Goal: Find specific page/section: Find specific page/section

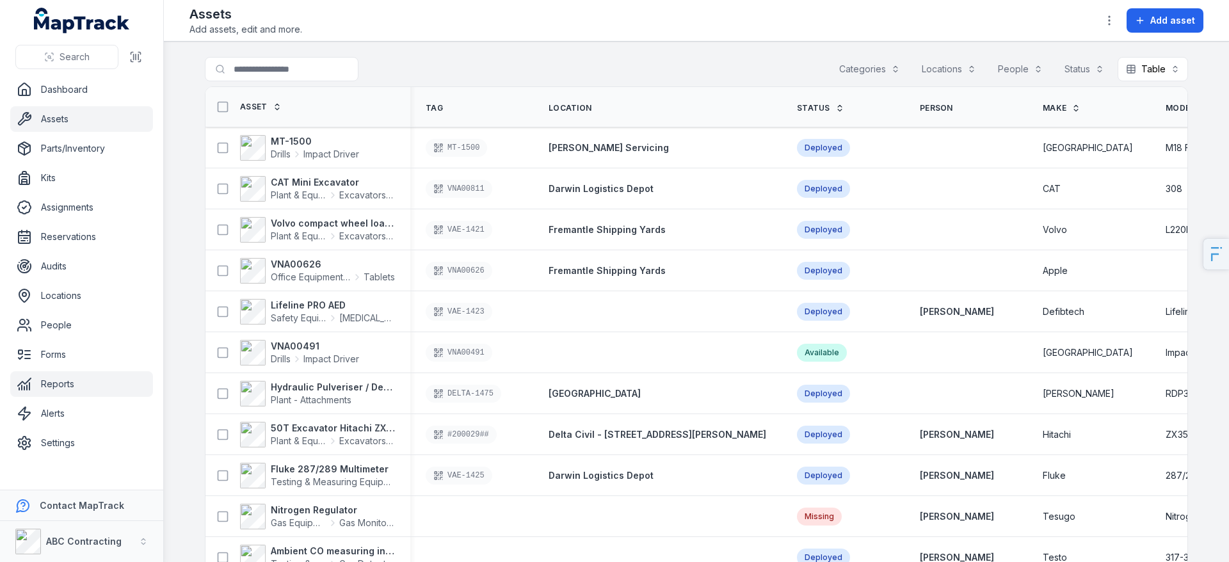
click at [59, 385] on link "Reports" at bounding box center [81, 384] width 143 height 26
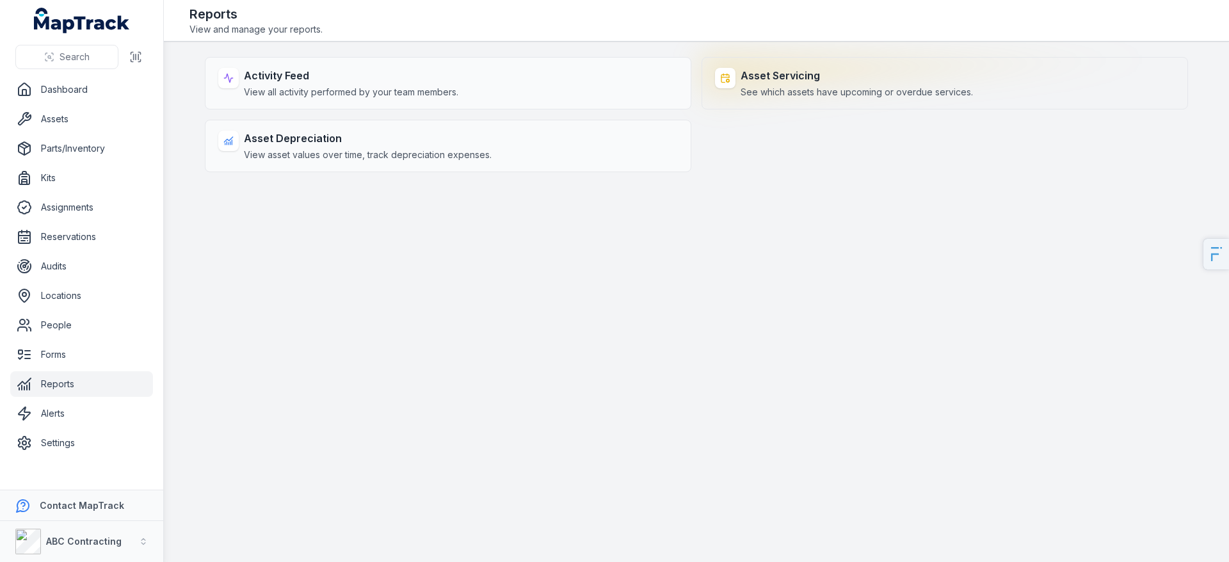
click at [787, 86] on span "See which assets have upcoming or overdue services." at bounding box center [857, 92] width 232 height 13
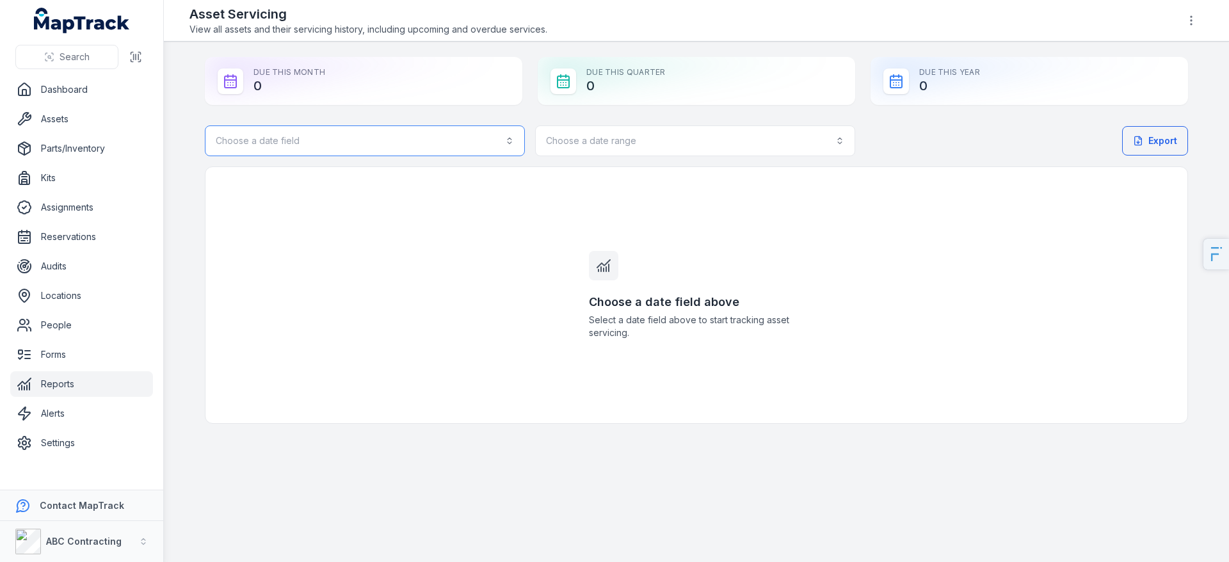
click at [391, 134] on button "Choose a date field" at bounding box center [365, 140] width 320 height 31
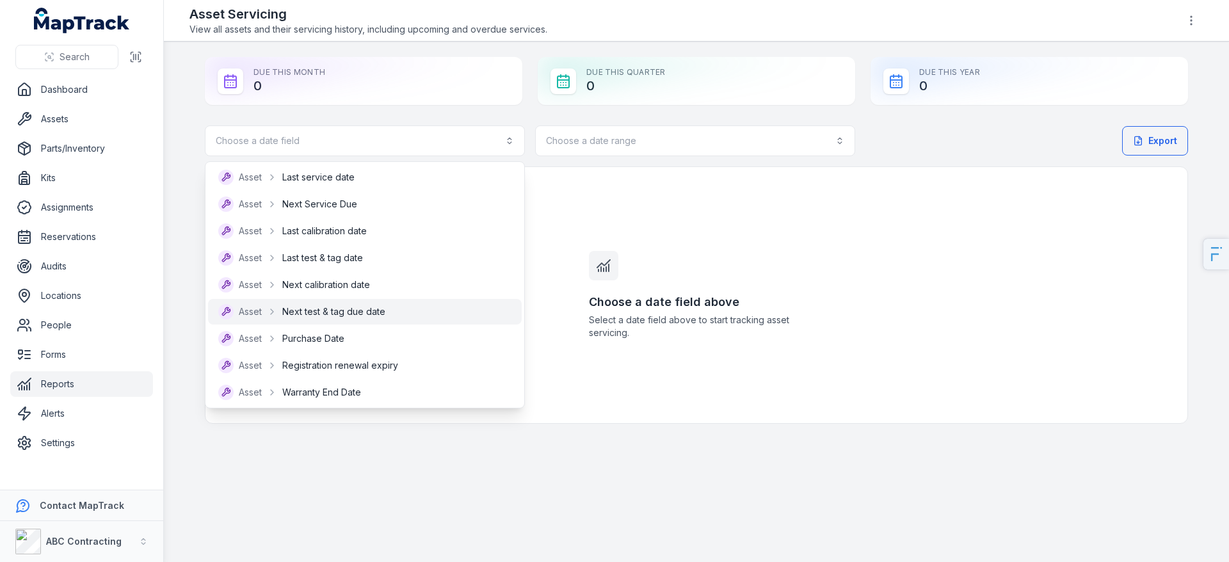
click at [343, 311] on span "Next test & tag due date" at bounding box center [333, 311] width 103 height 13
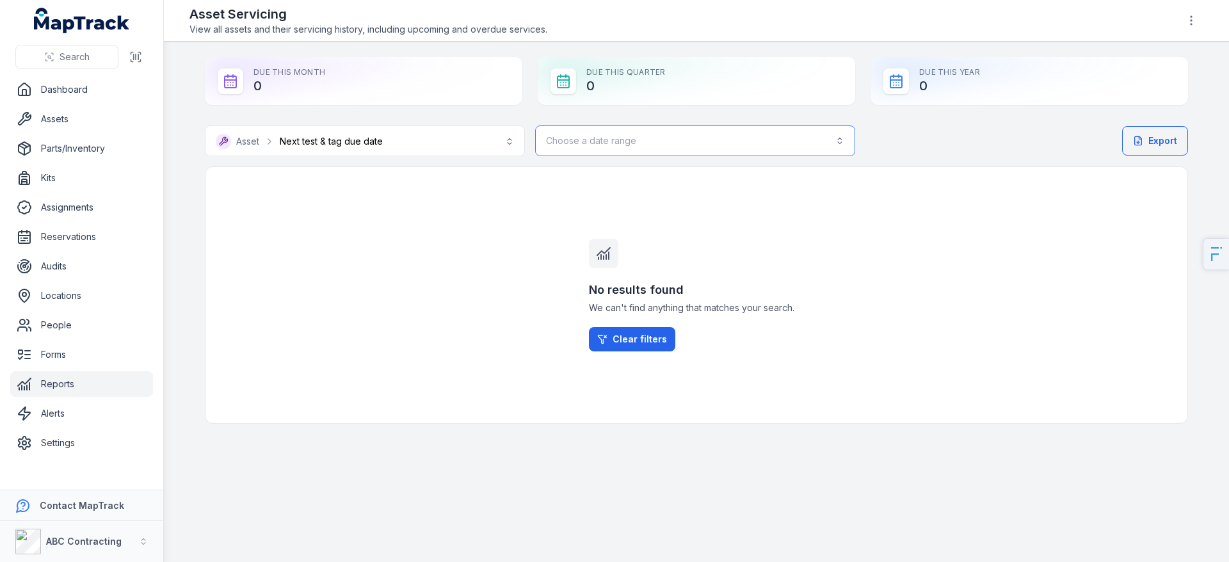
click at [663, 149] on button "Choose a date range" at bounding box center [695, 140] width 320 height 31
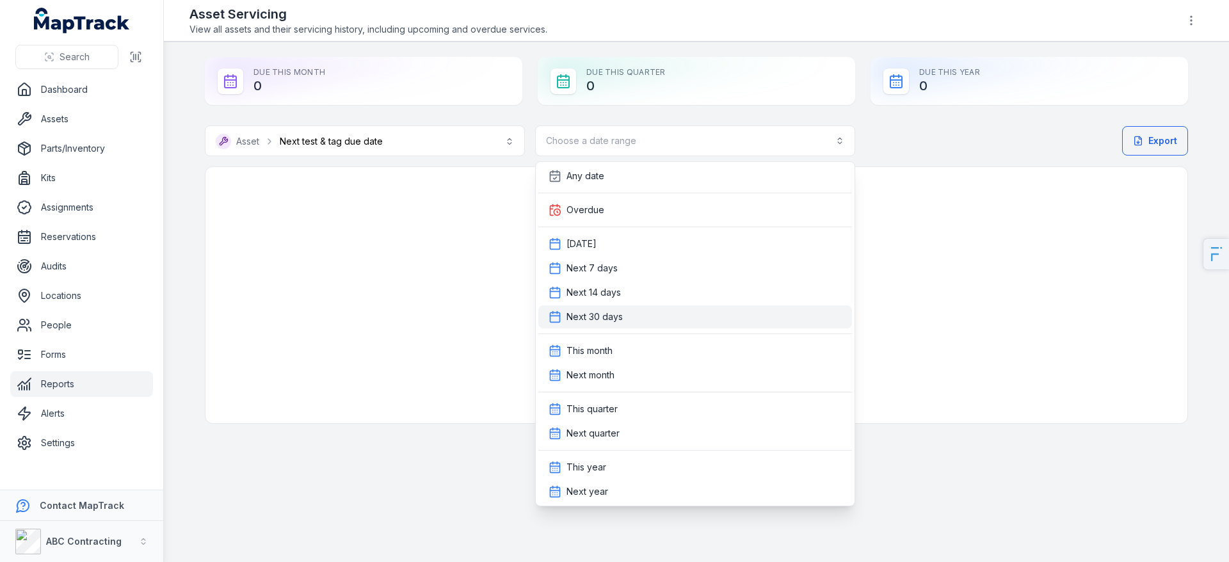
click at [607, 311] on span "Next 30 days" at bounding box center [595, 317] width 56 height 13
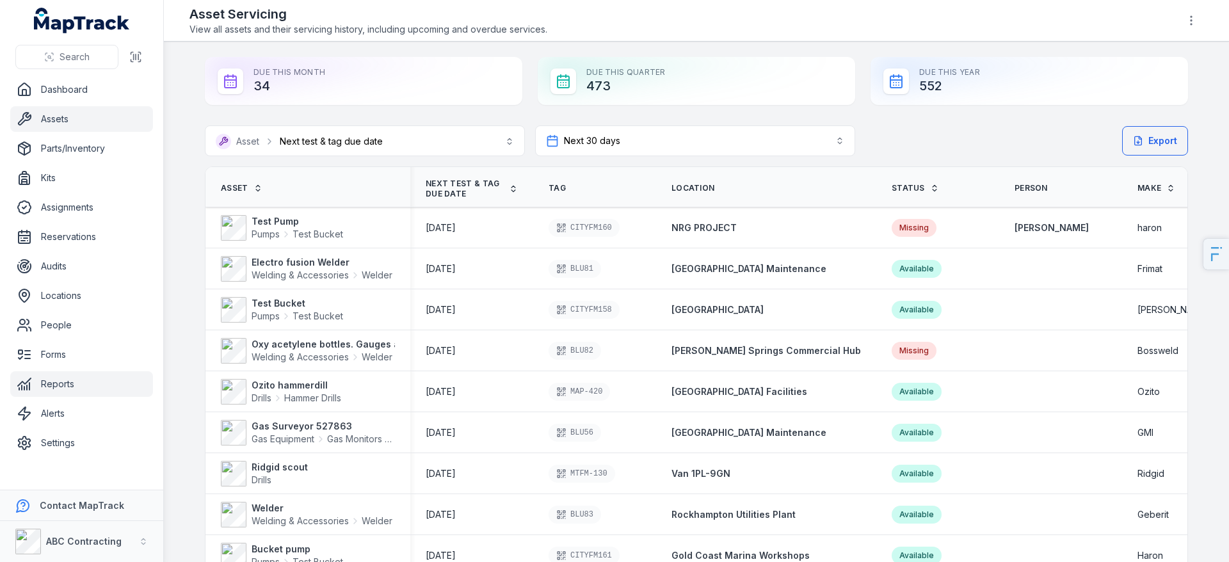
click at [114, 118] on link "Assets" at bounding box center [81, 119] width 143 height 26
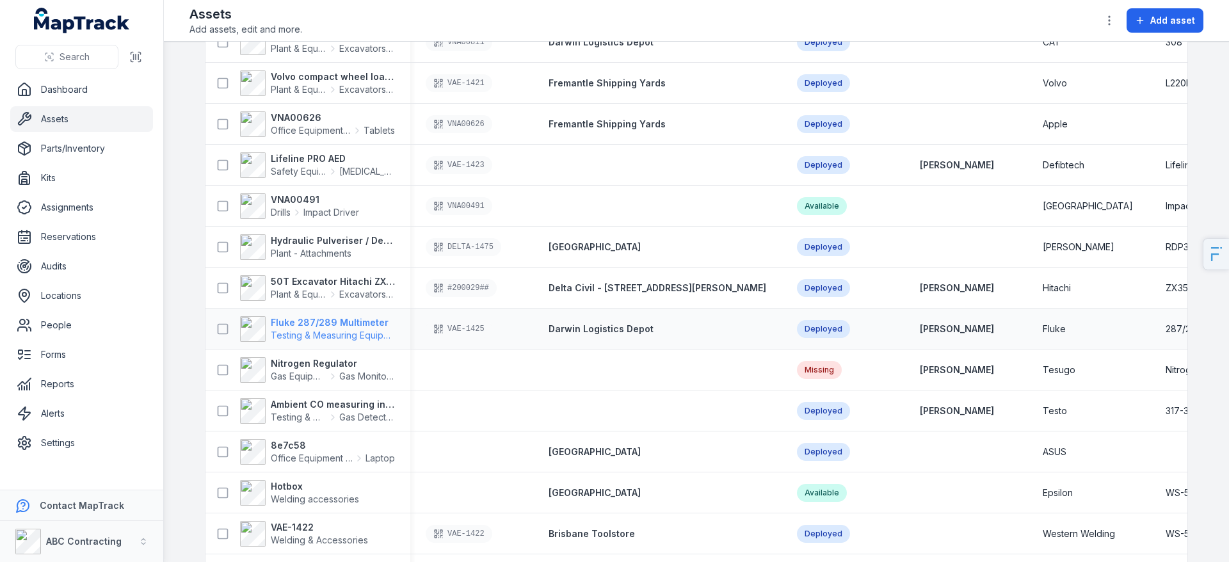
scroll to position [153, 0]
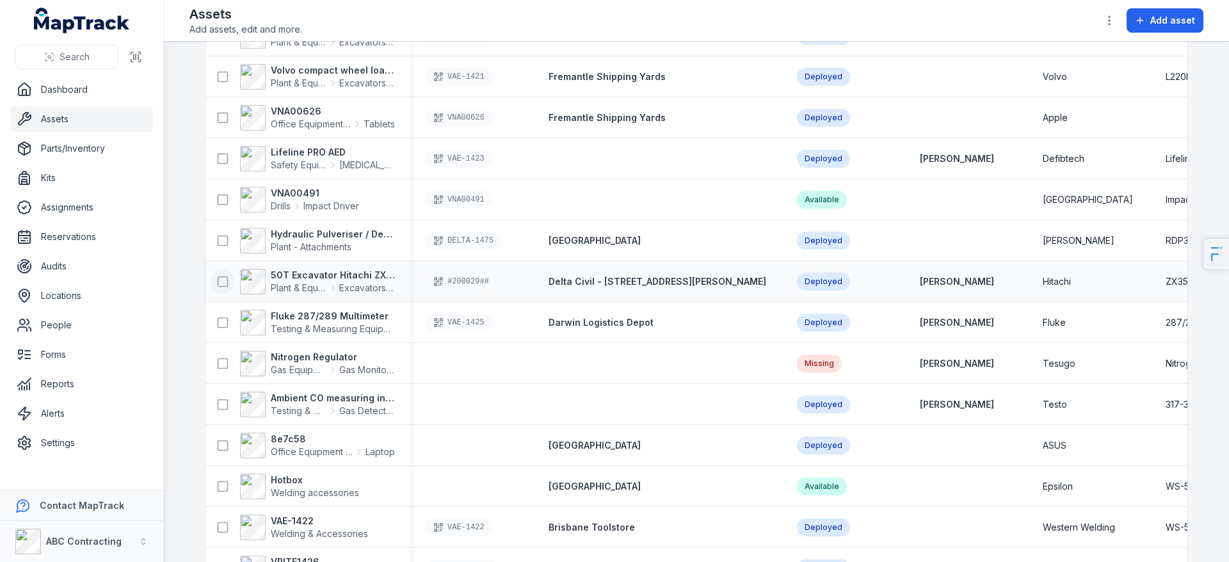
click at [223, 280] on icon at bounding box center [222, 281] width 13 height 13
click at [225, 328] on icon at bounding box center [222, 322] width 13 height 13
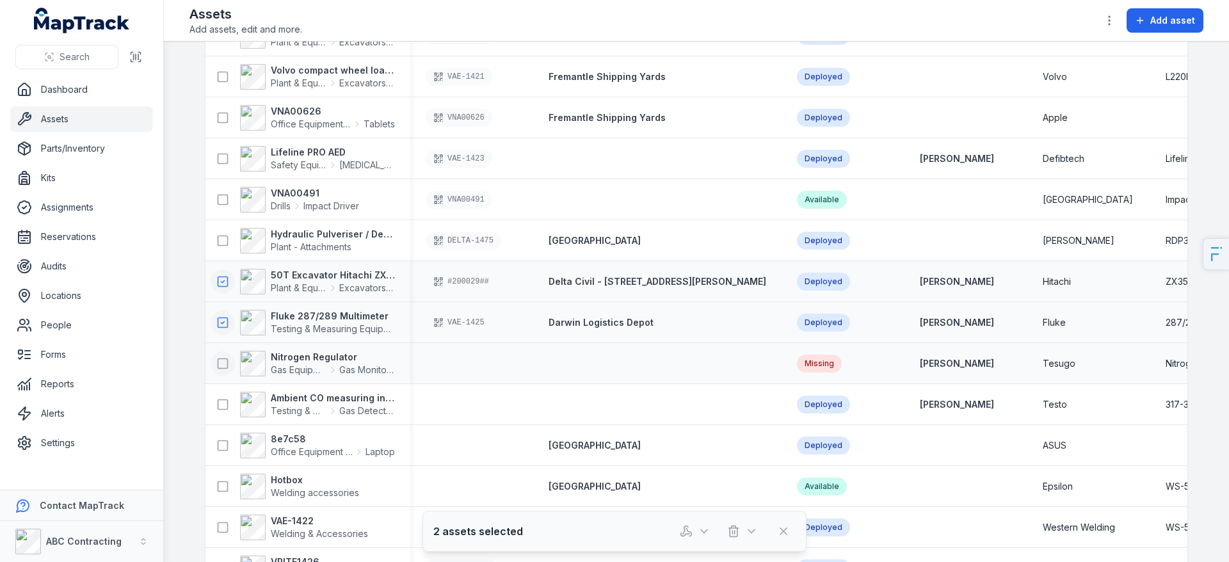
click at [223, 373] on button at bounding box center [223, 363] width 24 height 24
click at [223, 407] on icon at bounding box center [222, 404] width 13 height 13
click at [685, 534] on icon "button" at bounding box center [685, 534] width 8 height 3
click at [223, 287] on icon at bounding box center [222, 281] width 13 height 13
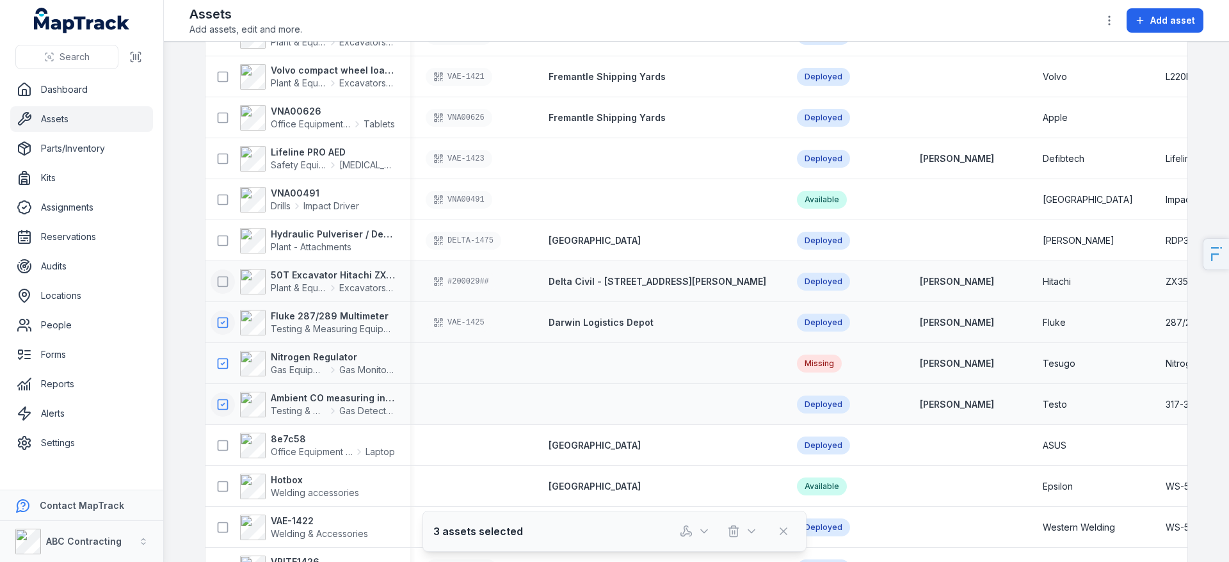
click at [226, 333] on button at bounding box center [223, 323] width 24 height 24
click at [227, 369] on button at bounding box center [223, 363] width 24 height 24
click at [222, 407] on icon at bounding box center [222, 404] width 13 height 13
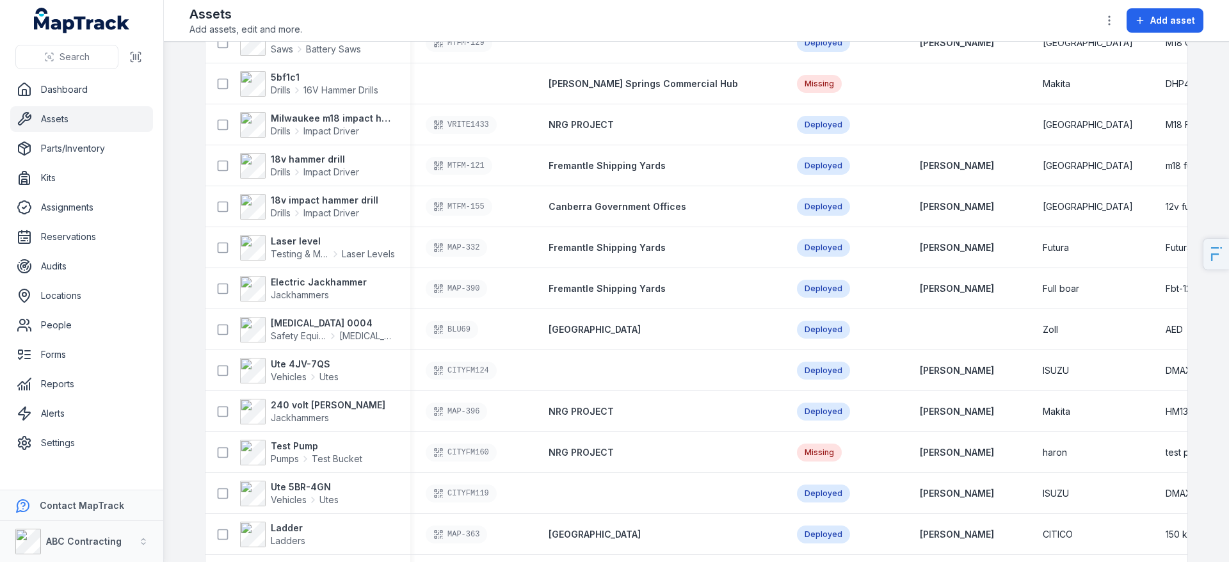
scroll to position [796, 0]
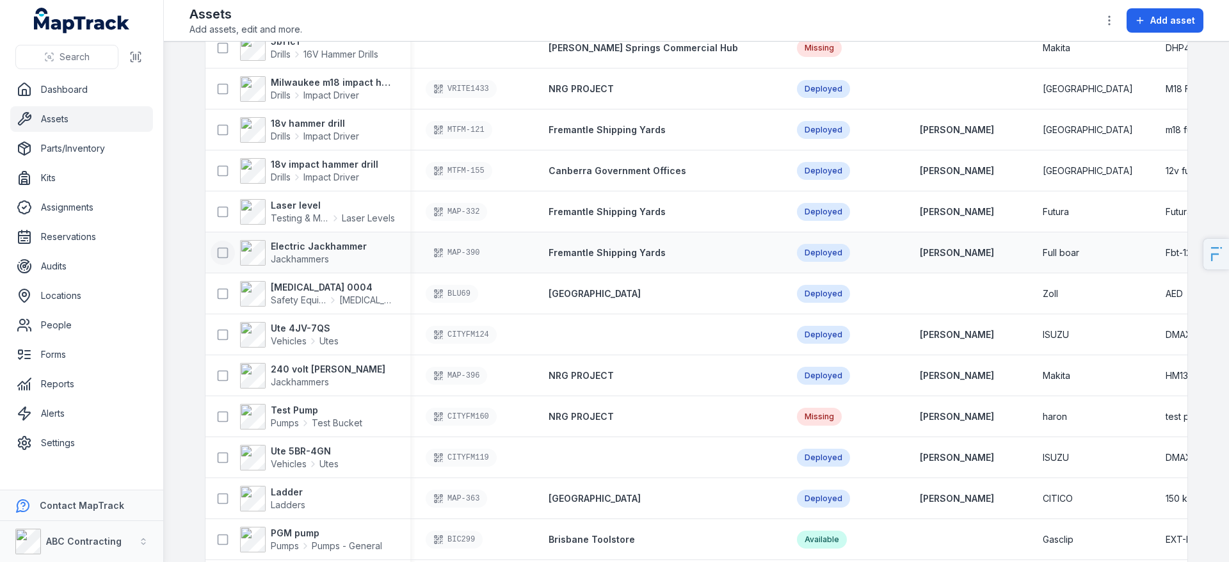
click at [223, 255] on icon at bounding box center [222, 252] width 13 height 13
click at [227, 380] on icon at bounding box center [222, 375] width 13 height 13
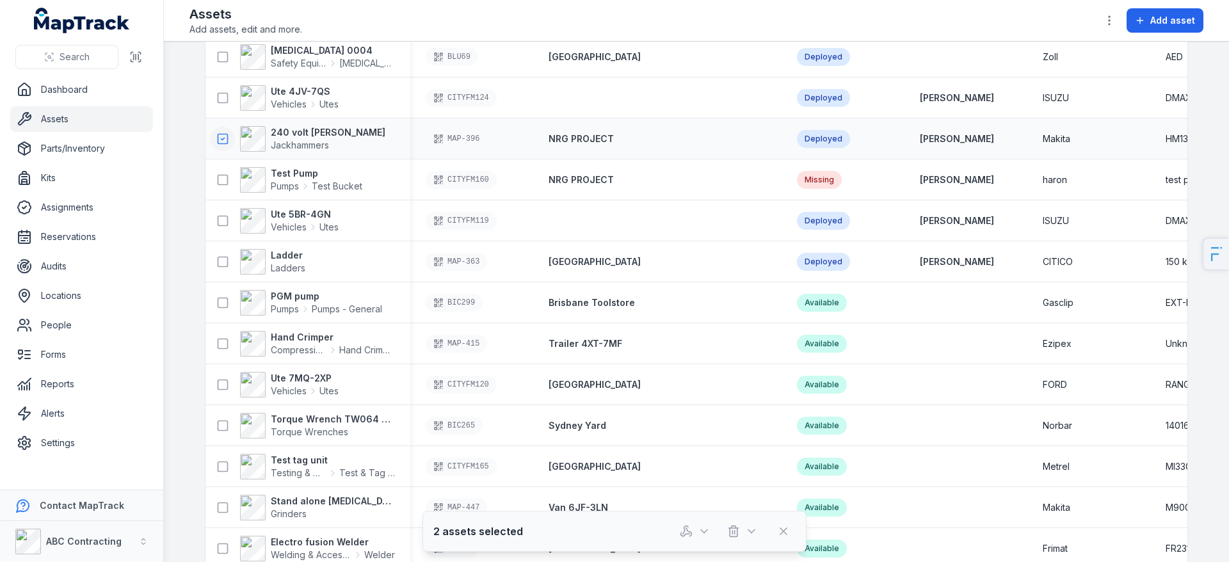
scroll to position [1049, 0]
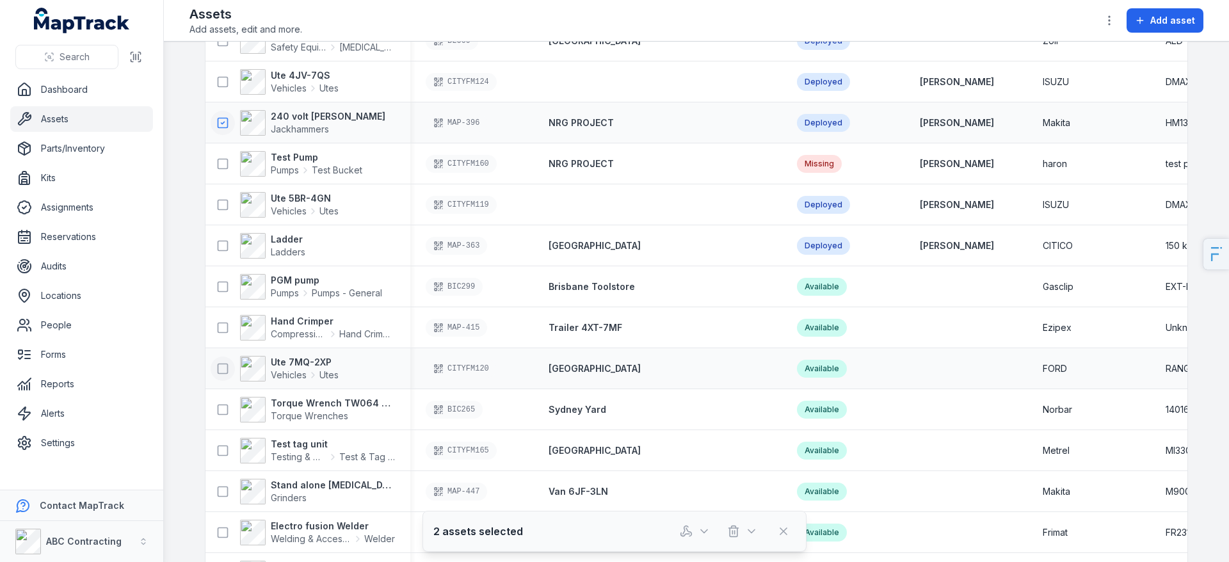
click at [225, 366] on icon at bounding box center [222, 368] width 13 height 13
click at [224, 407] on icon at bounding box center [222, 409] width 13 height 13
click at [680, 525] on icon "button" at bounding box center [686, 531] width 13 height 13
click at [197, 409] on main "Search for assets Categories Locations People Status Table ***** Asset Tag Loca…" at bounding box center [696, 302] width 1065 height 520
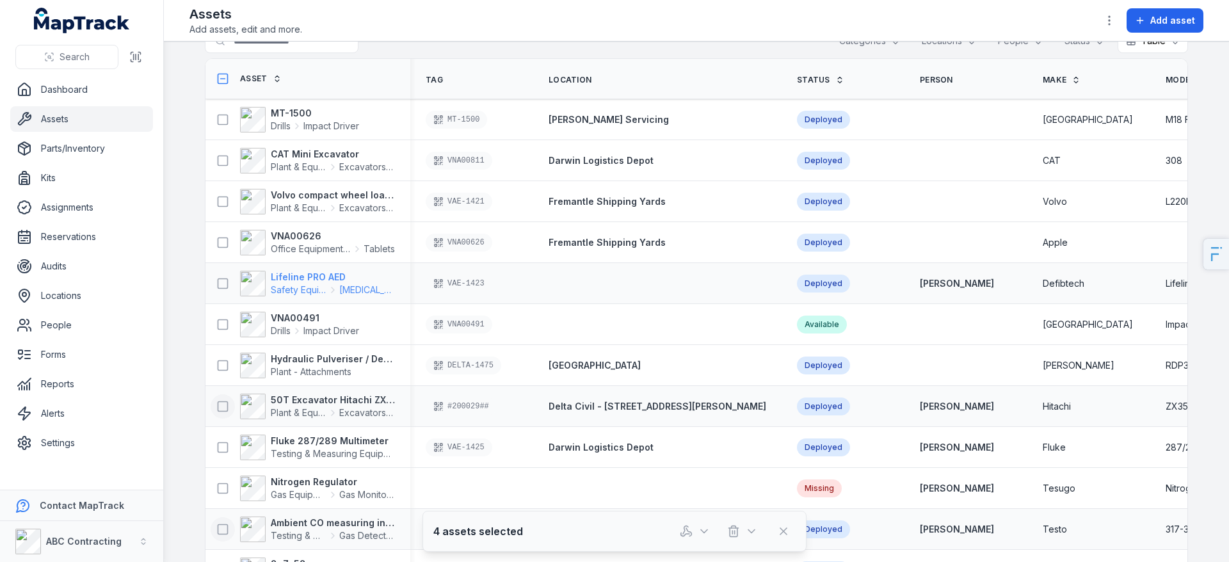
scroll to position [0, 0]
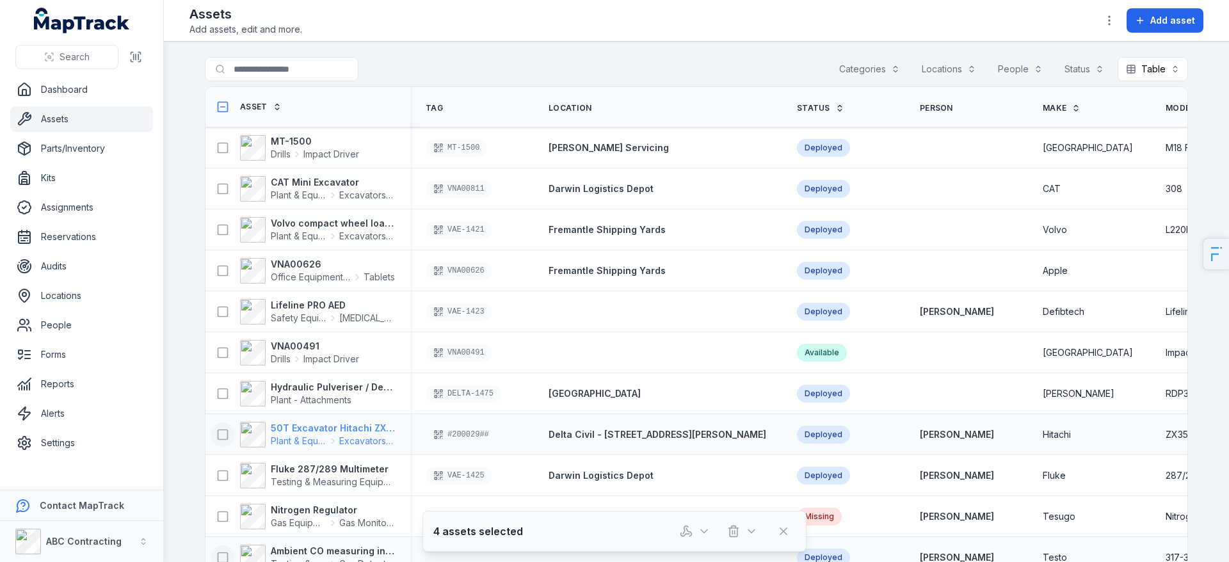
click at [289, 436] on span "Plant & Equipment" at bounding box center [299, 441] width 56 height 13
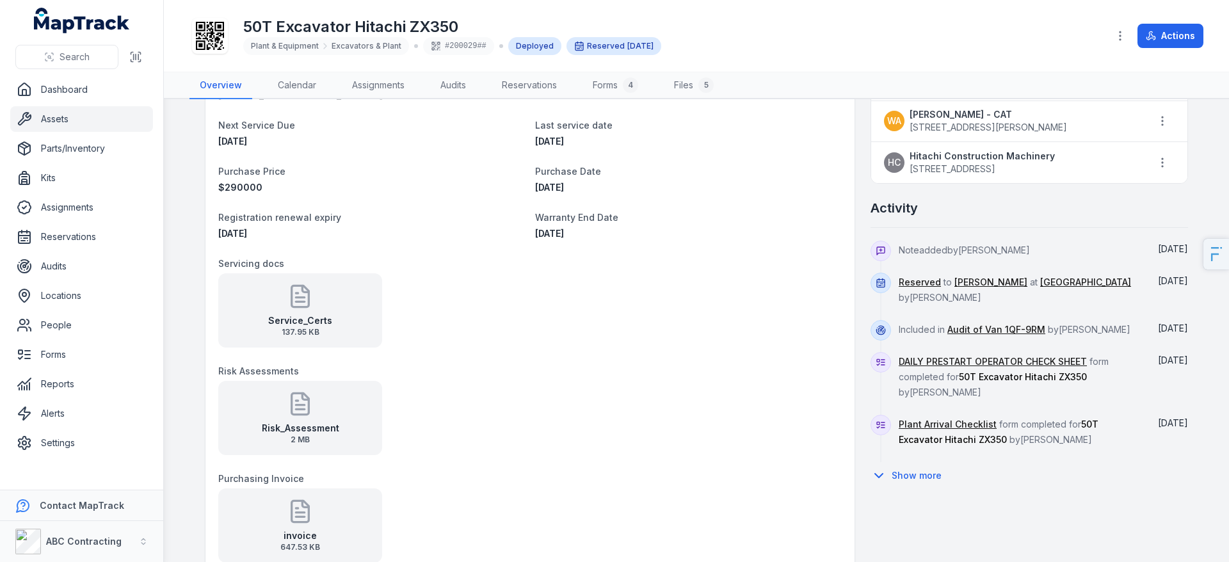
scroll to position [777, 0]
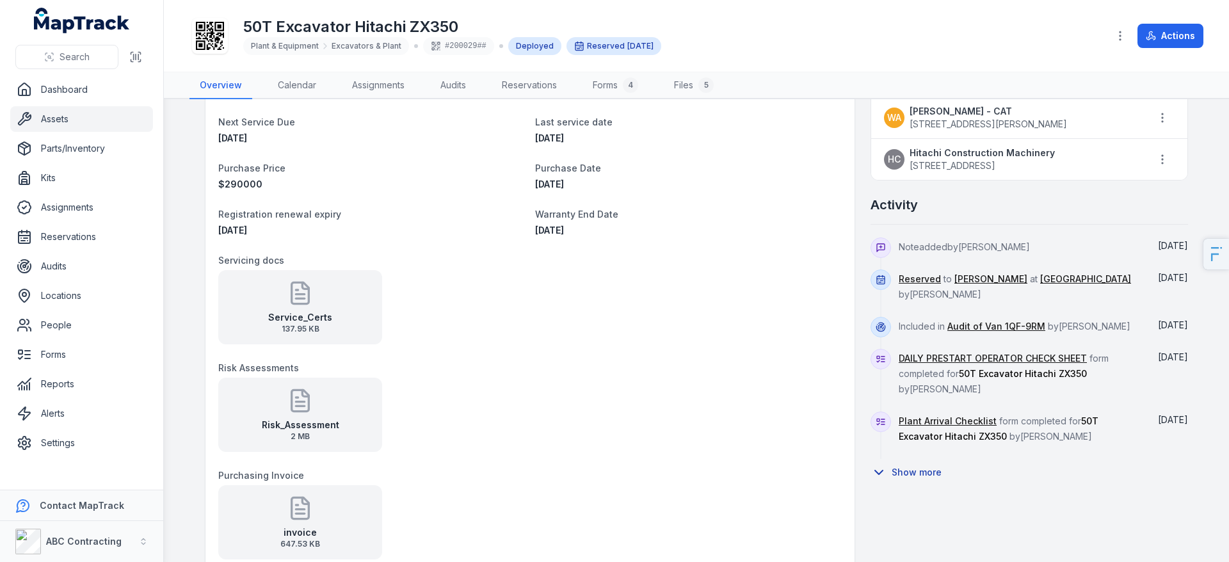
click at [903, 478] on button "Show more" at bounding box center [910, 472] width 79 height 27
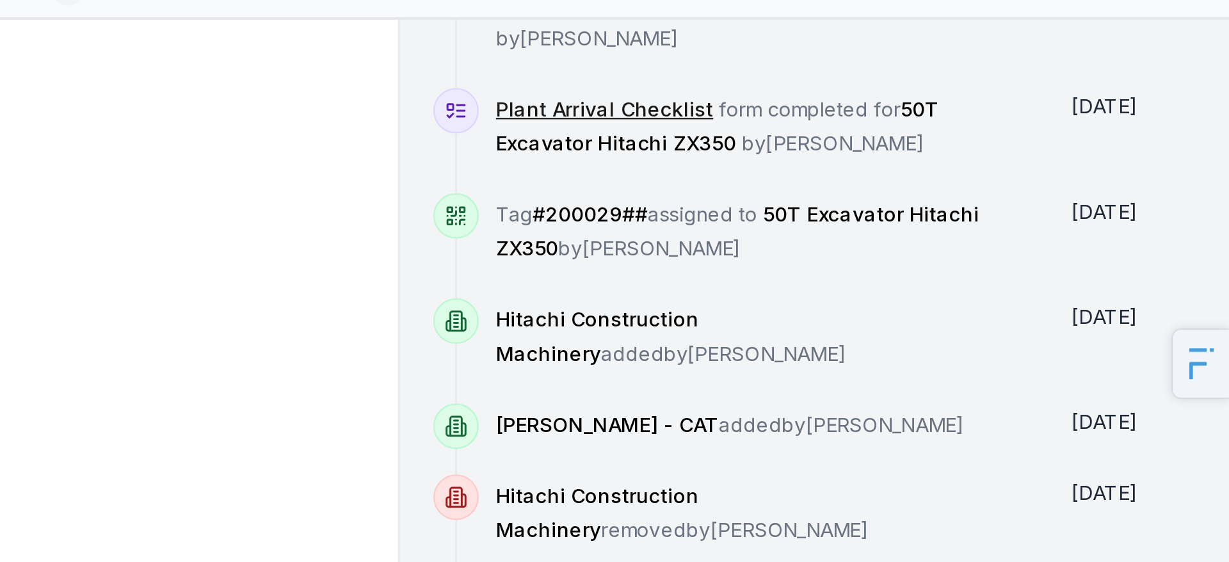
scroll to position [1061, 0]
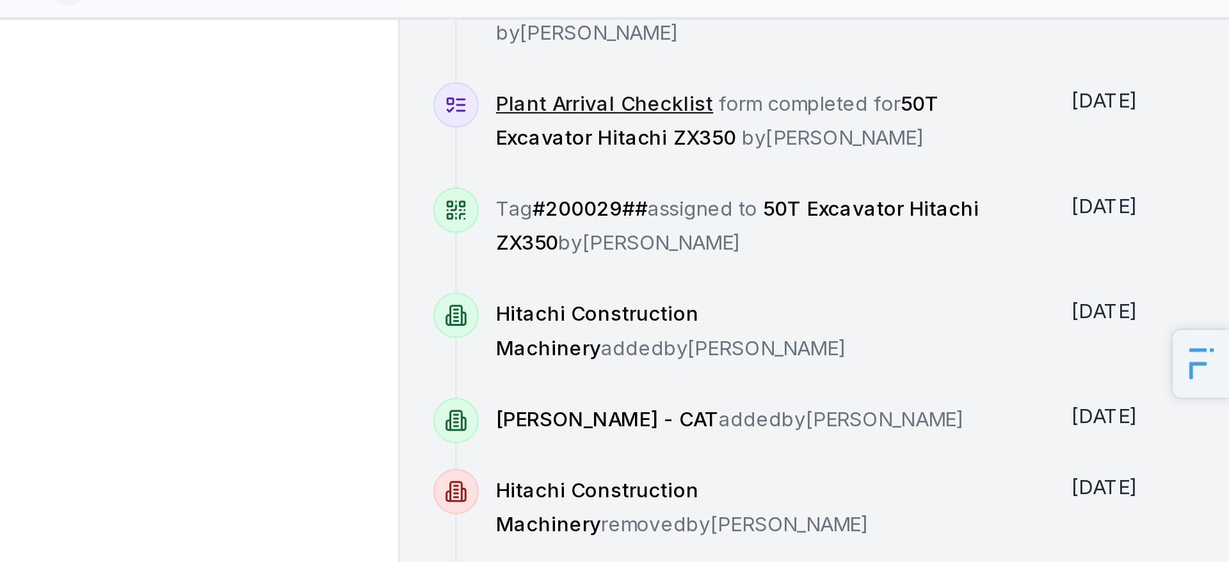
drag, startPoint x: 1025, startPoint y: 205, endPoint x: 914, endPoint y: 181, distance: 113.9
click at [914, 181] on div "Tag #200029## assigned to 50T Excavator Hitachi ZX350 by [PERSON_NAME]" at bounding box center [1019, 198] width 241 height 47
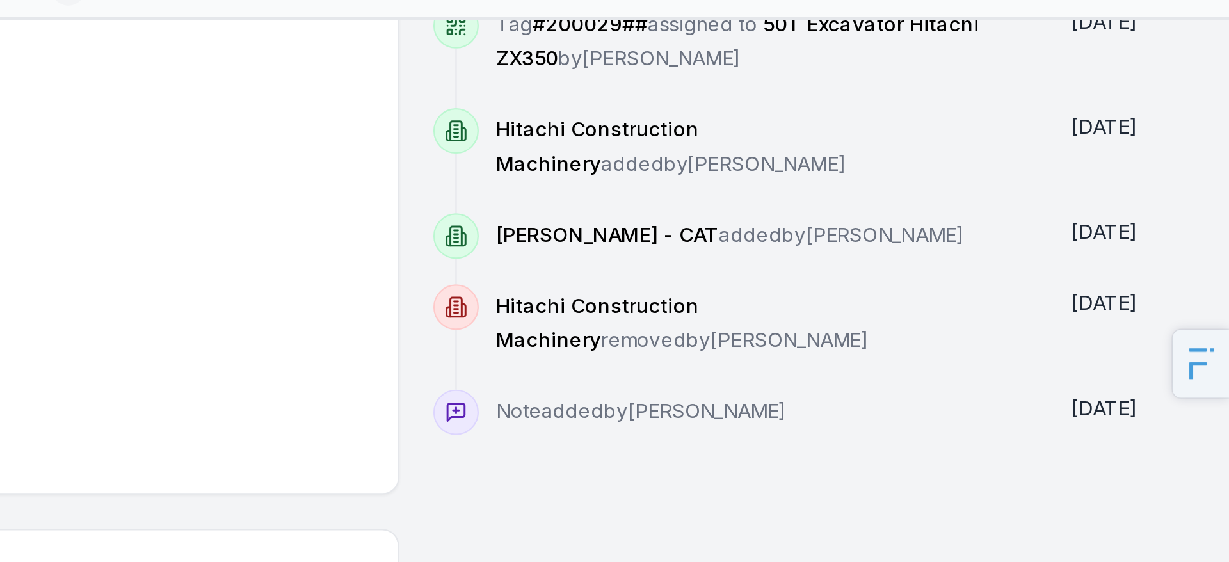
scroll to position [0, 0]
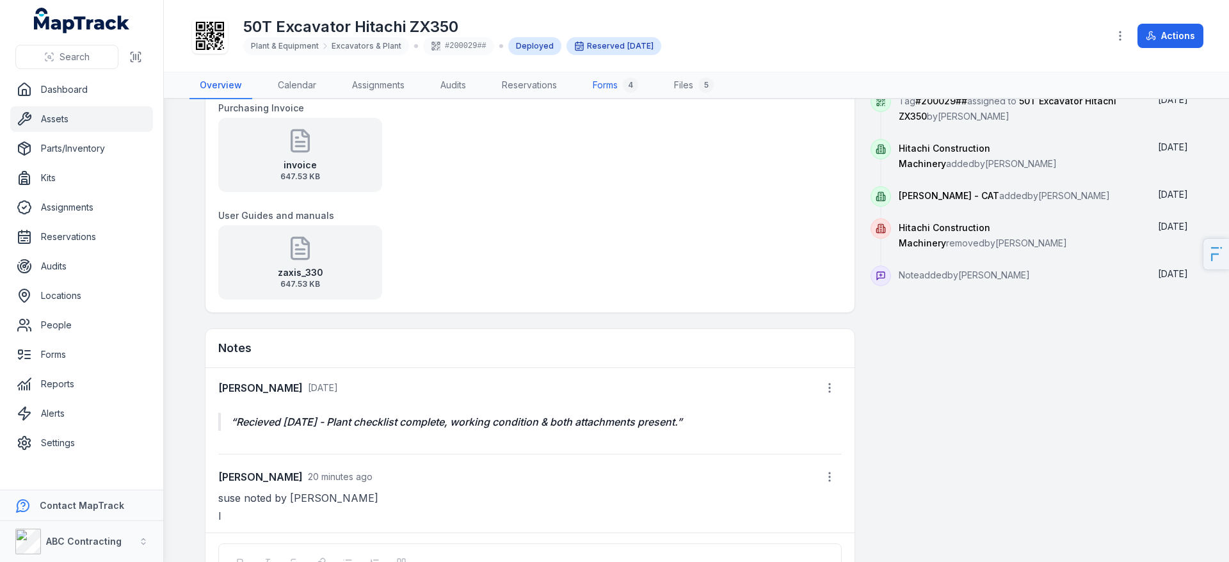
click at [603, 97] on link "Forms 4" at bounding box center [616, 85] width 66 height 27
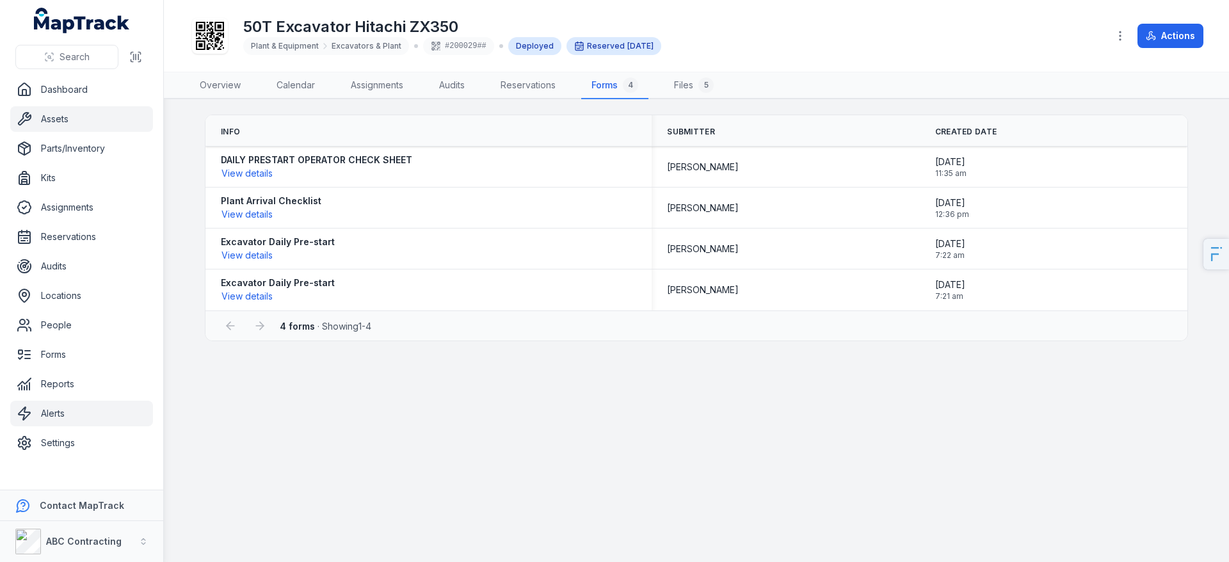
click at [65, 403] on link "Alerts" at bounding box center [81, 414] width 143 height 26
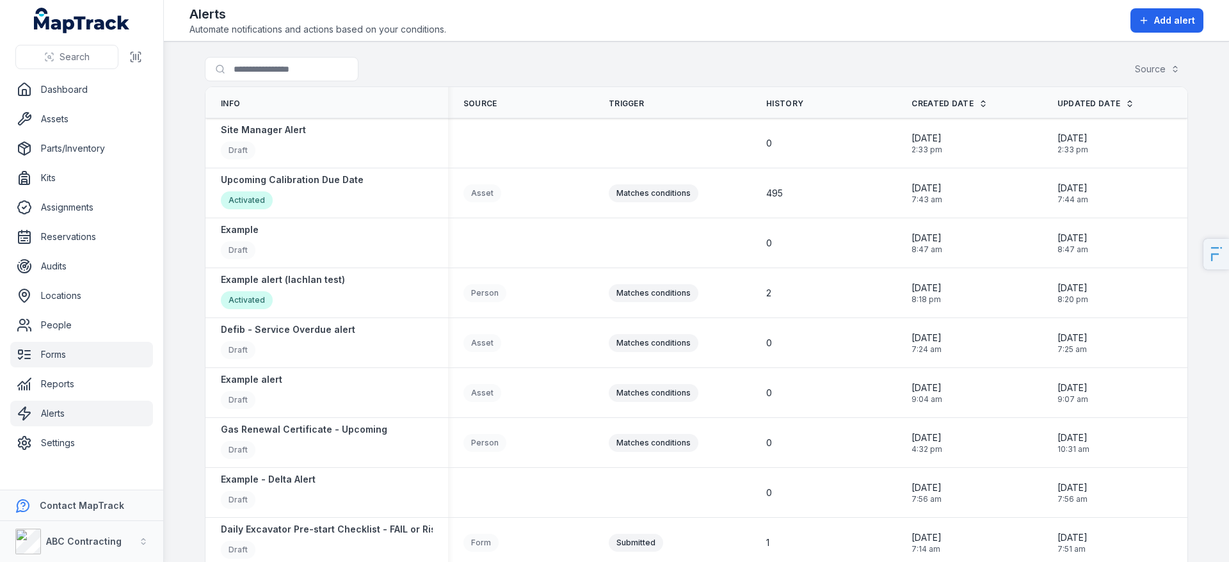
click at [56, 360] on link "Forms" at bounding box center [81, 355] width 143 height 26
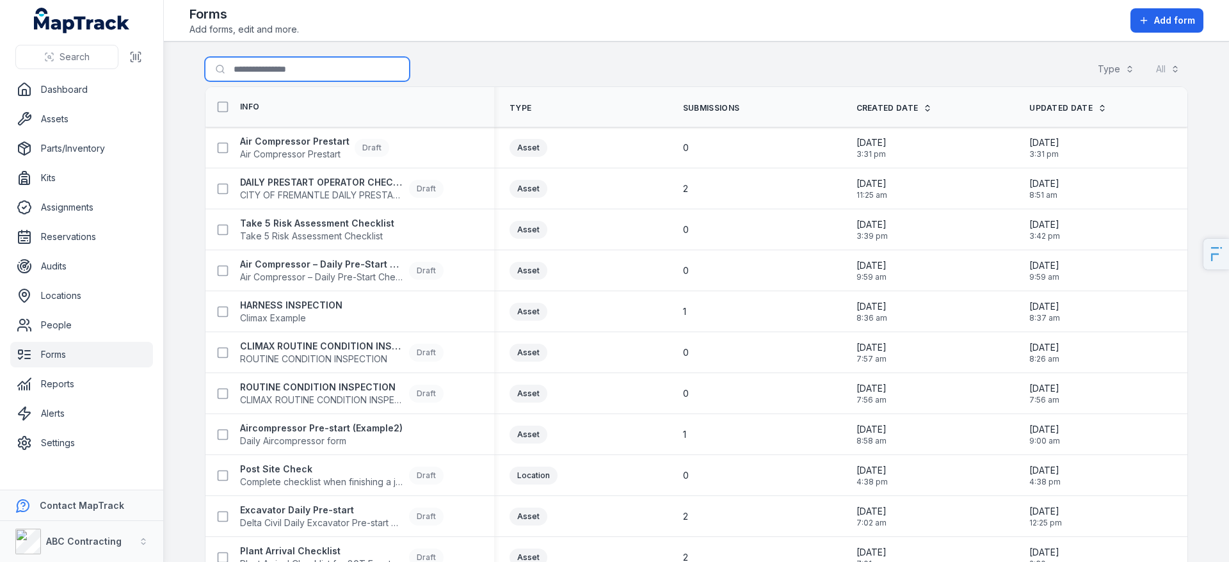
click at [264, 76] on input "Search for forms" at bounding box center [307, 69] width 205 height 24
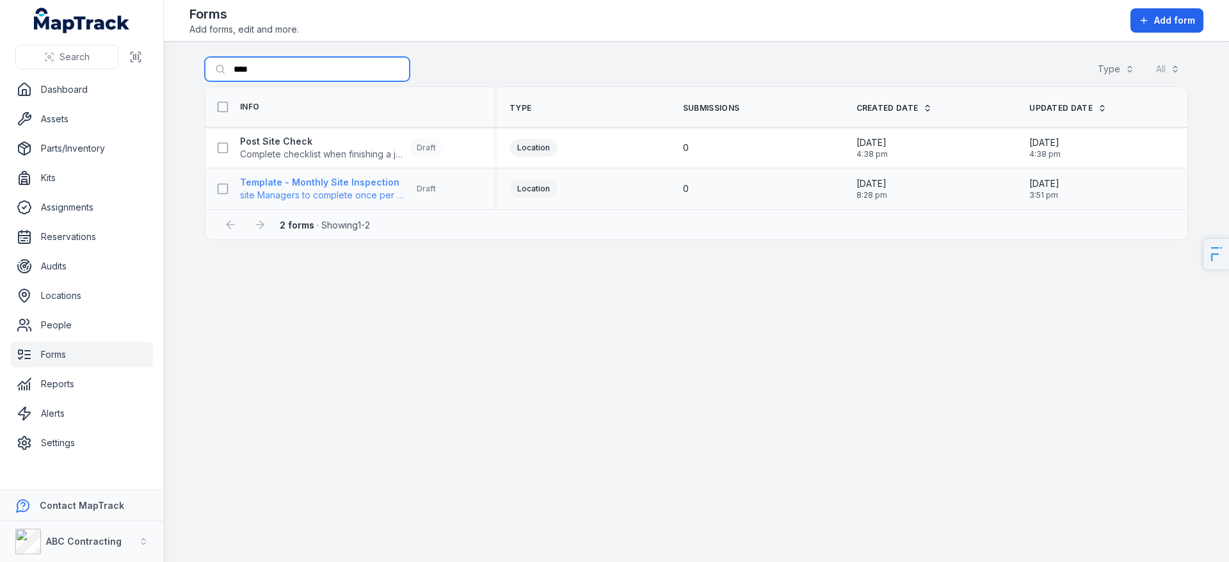
type input "****"
click at [316, 195] on span "site Managers to complete once per month" at bounding box center [322, 195] width 164 height 13
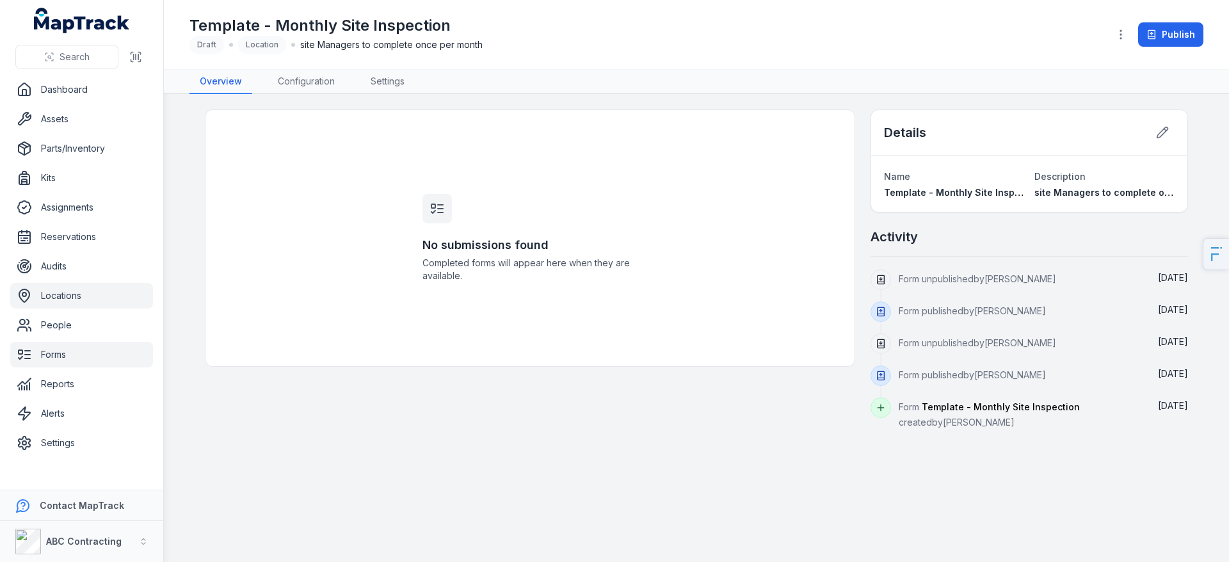
click at [64, 302] on link "Locations" at bounding box center [81, 296] width 143 height 26
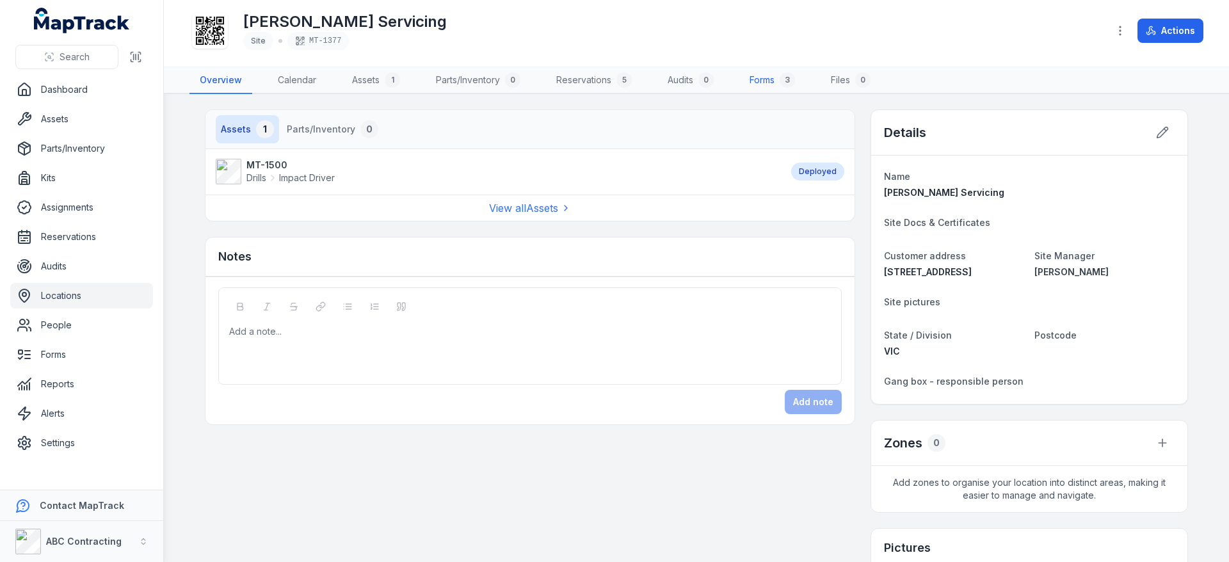
click at [766, 86] on link "Forms 3" at bounding box center [772, 80] width 66 height 27
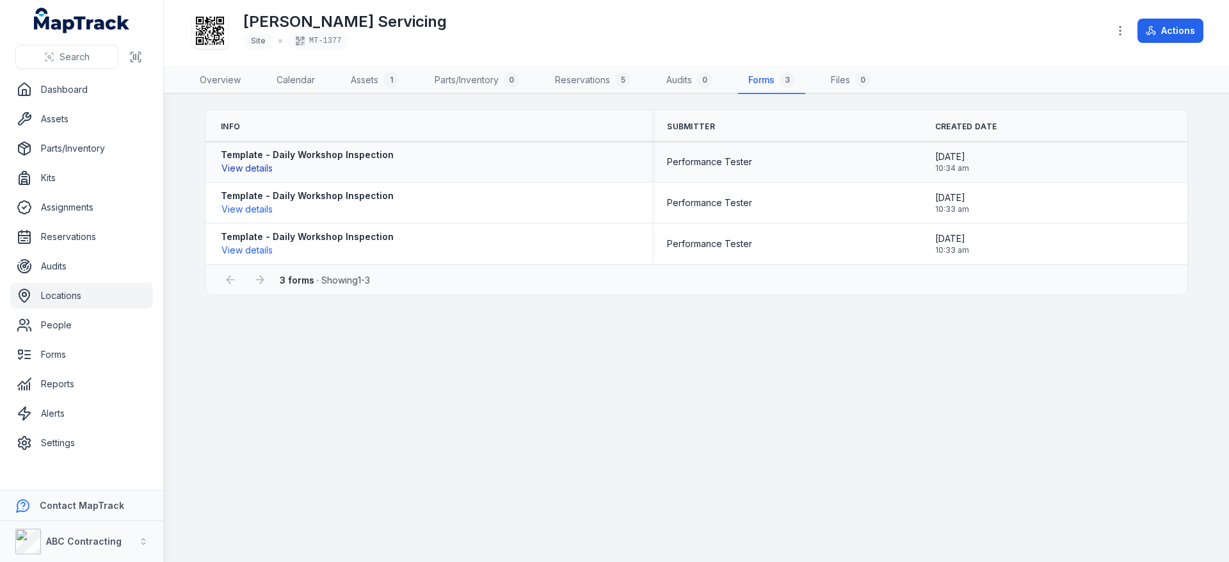
click at [246, 169] on button "View details" at bounding box center [247, 168] width 52 height 14
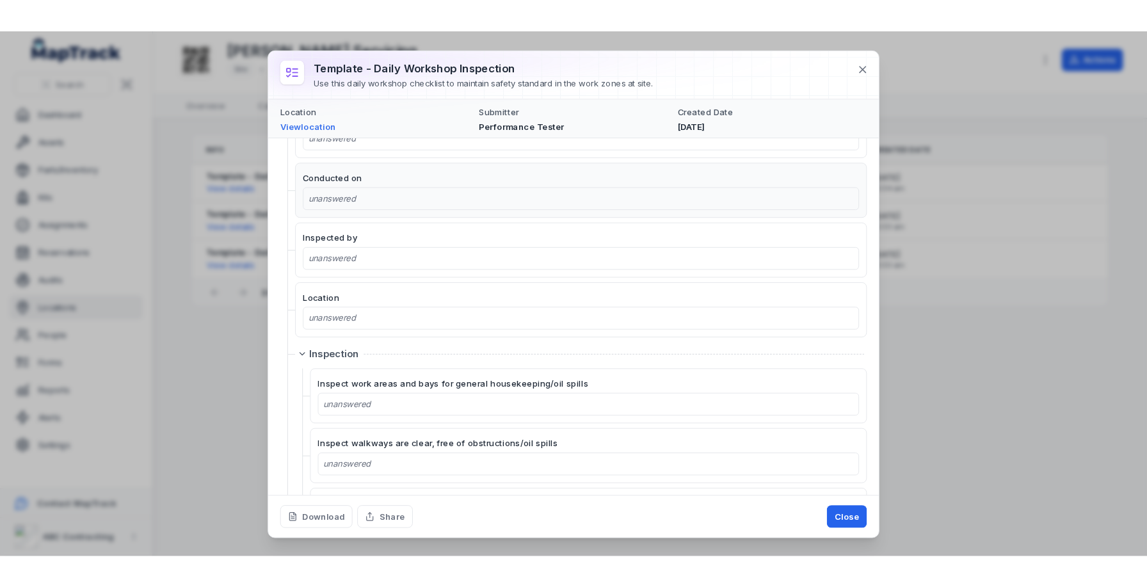
scroll to position [147, 0]
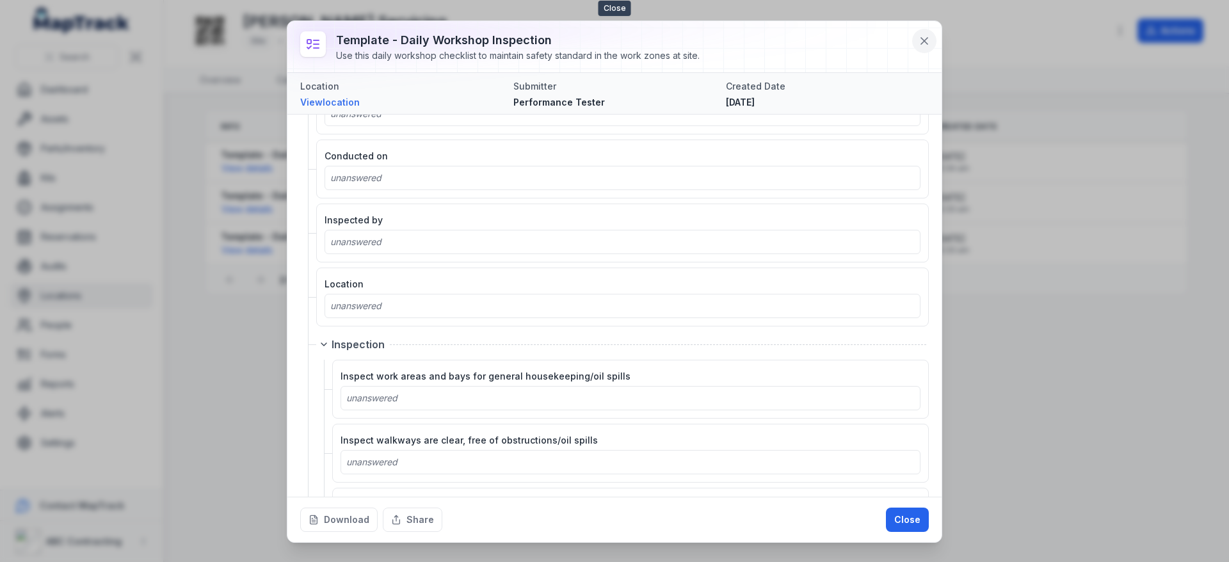
click at [919, 47] on icon at bounding box center [924, 41] width 13 height 13
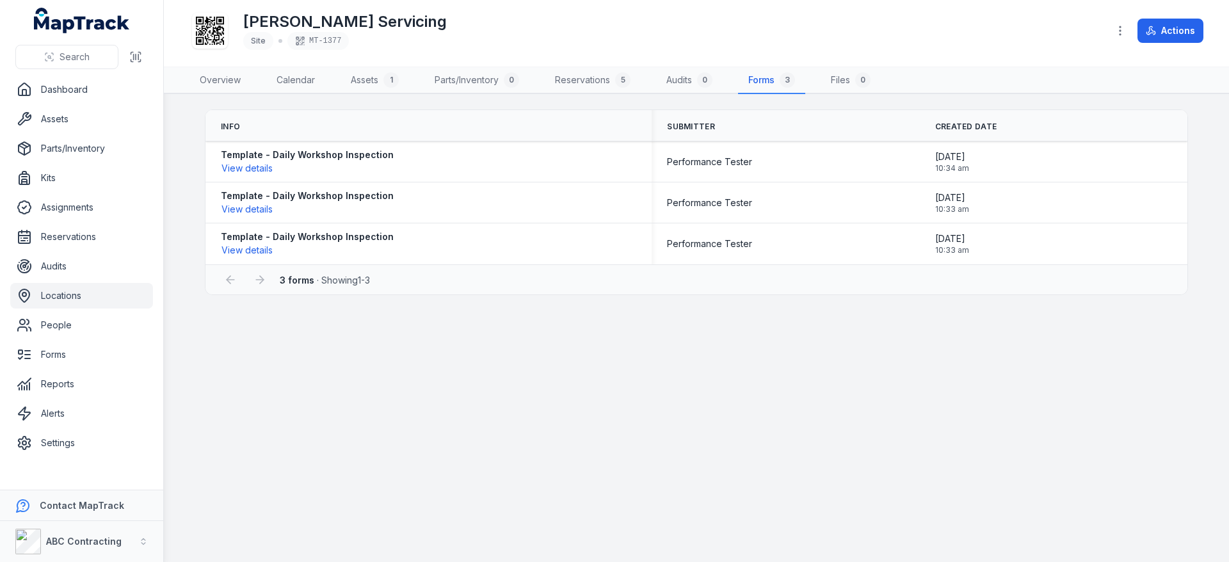
click at [202, 34] on icon at bounding box center [210, 31] width 28 height 28
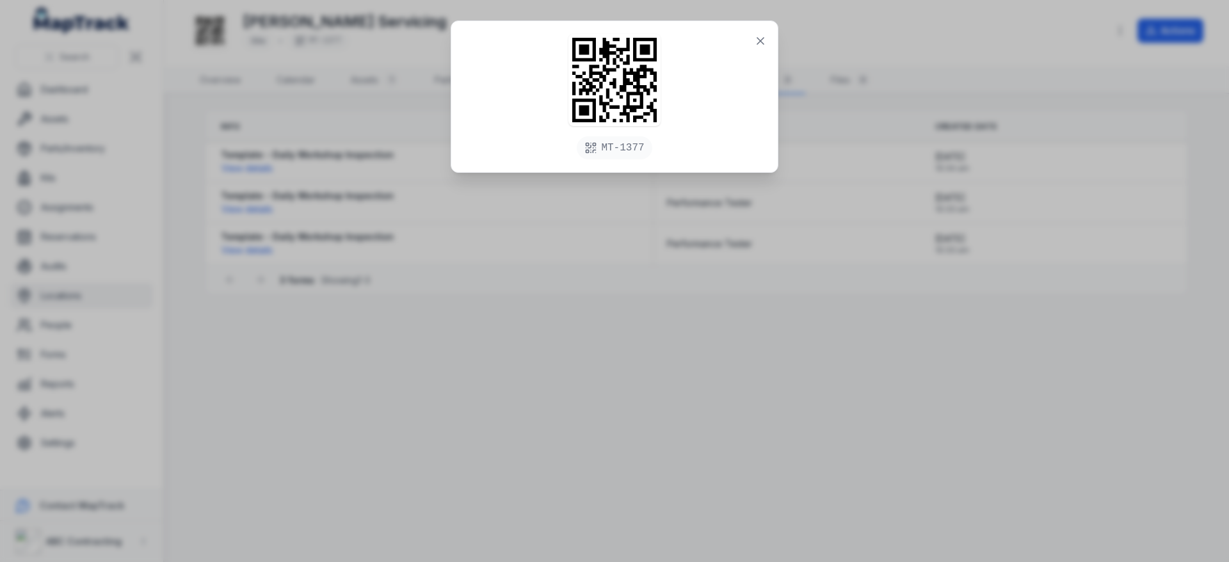
click at [454, 390] on div "MT-1377" at bounding box center [614, 281] width 1229 height 562
click at [751, 40] on button at bounding box center [760, 41] width 24 height 24
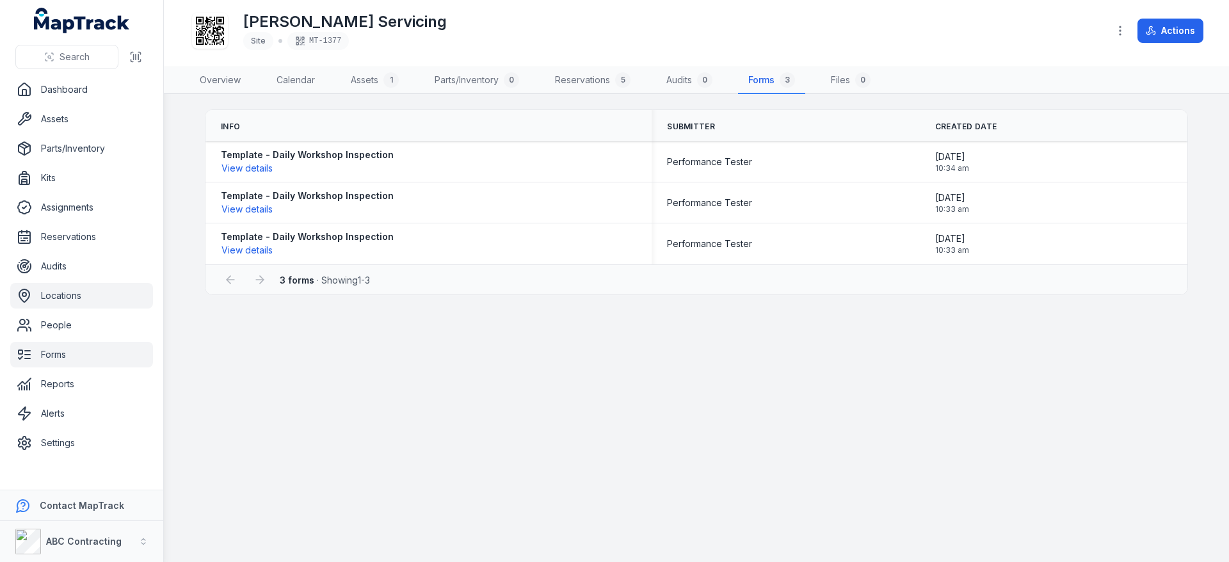
click at [87, 355] on link "Forms" at bounding box center [81, 355] width 143 height 26
